Goal: Communication & Community: Answer question/provide support

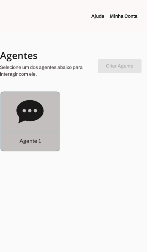
click at [25, 143] on p "Agente 1" at bounding box center [29, 141] width 21 height 8
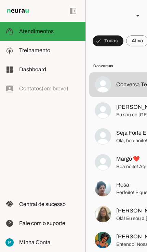
click at [127, 111] on span "[PERSON_NAME] ❤️🙏" at bounding box center [141, 107] width 50 height 8
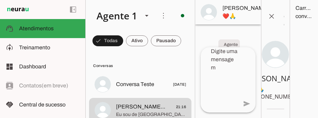
click at [146, 19] on span at bounding box center [281, 12] width 16 height 16
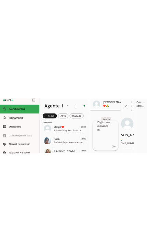
scroll to position [98, 0]
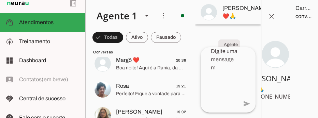
click at [146, 16] on span at bounding box center [271, 16] width 16 height 16
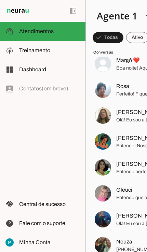
scroll to position [0, 0]
